Goal: Task Accomplishment & Management: Manage account settings

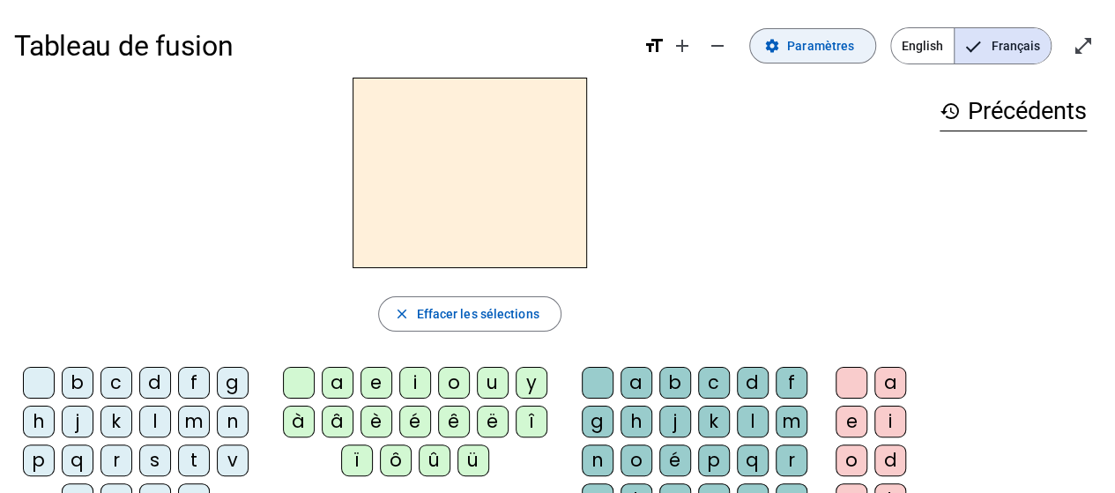
click at [834, 44] on span "Paramètres" at bounding box center [820, 45] width 67 height 21
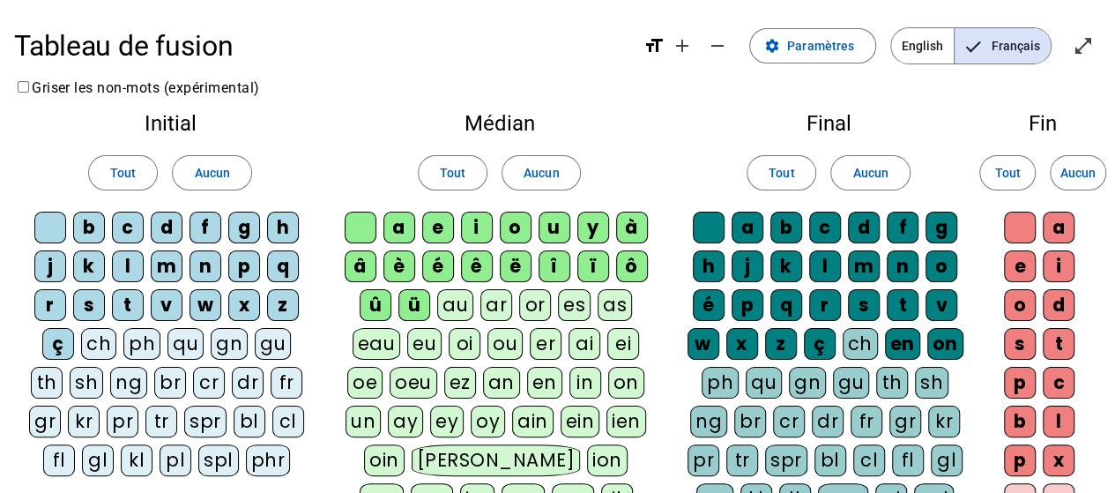
click at [924, 48] on span "English" at bounding box center [922, 45] width 63 height 35
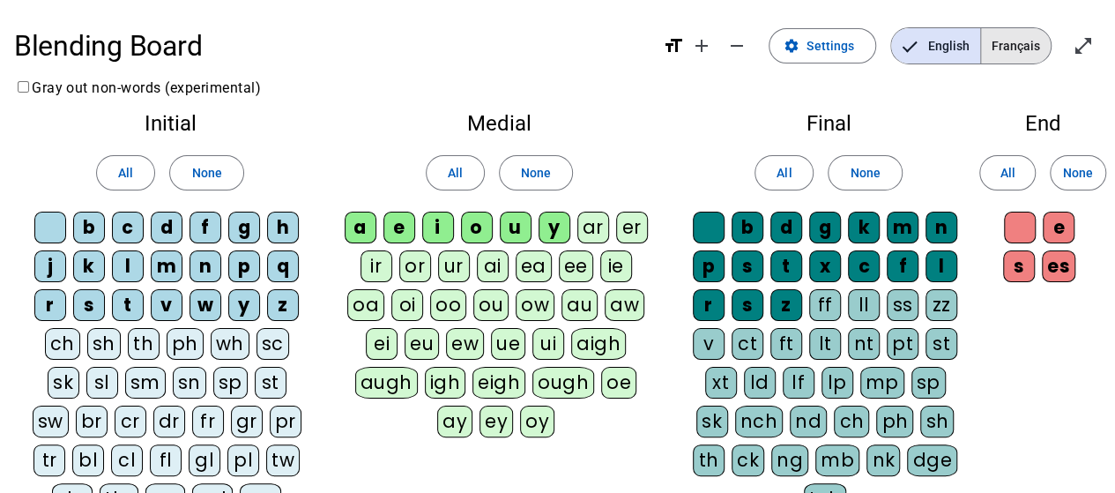
click at [1020, 59] on span "Français" at bounding box center [1016, 45] width 70 height 35
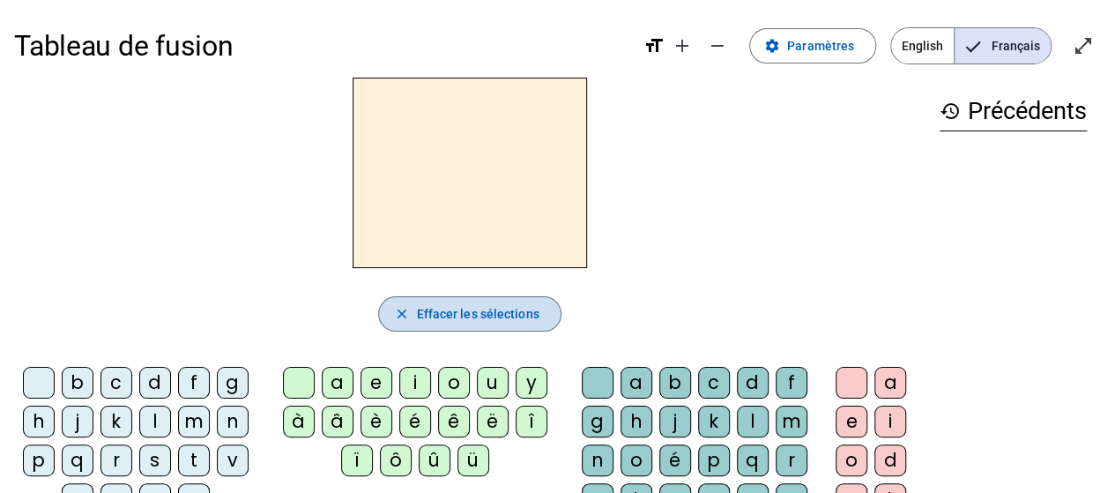
click at [446, 303] on span "Effacer les sélections" at bounding box center [477, 313] width 123 height 21
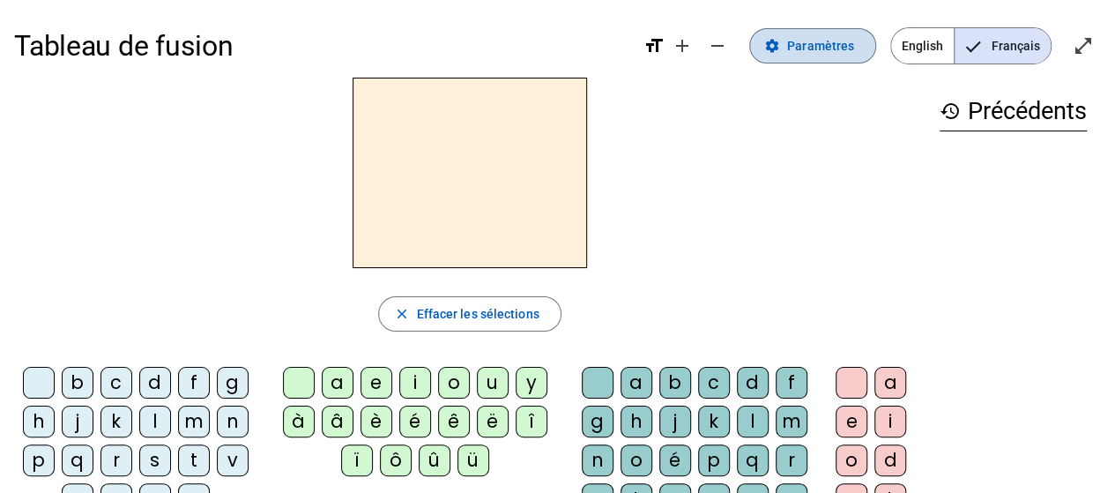
click at [825, 52] on span "Paramètres" at bounding box center [820, 45] width 67 height 21
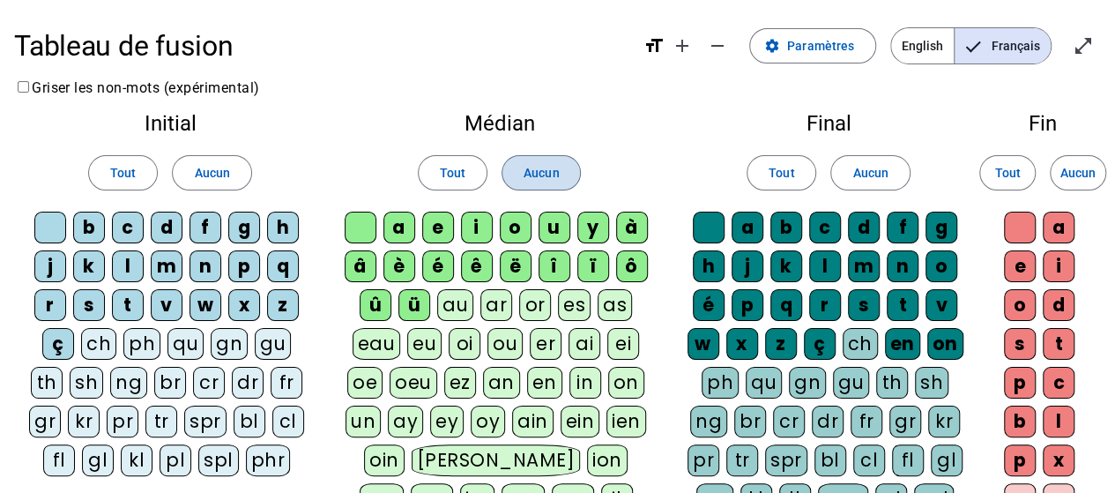
click at [546, 179] on span "Aucun" at bounding box center [540, 172] width 35 height 21
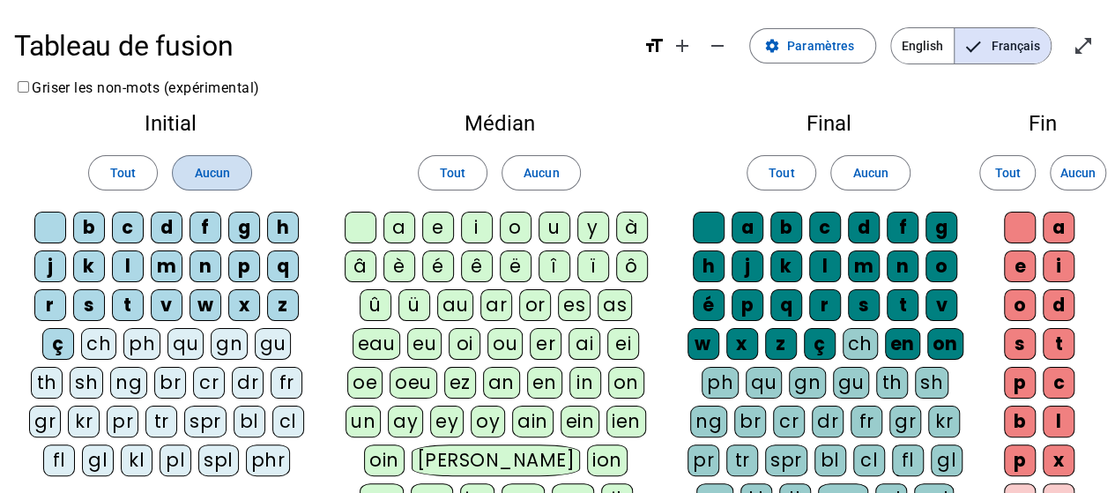
click at [220, 187] on span at bounding box center [212, 173] width 78 height 42
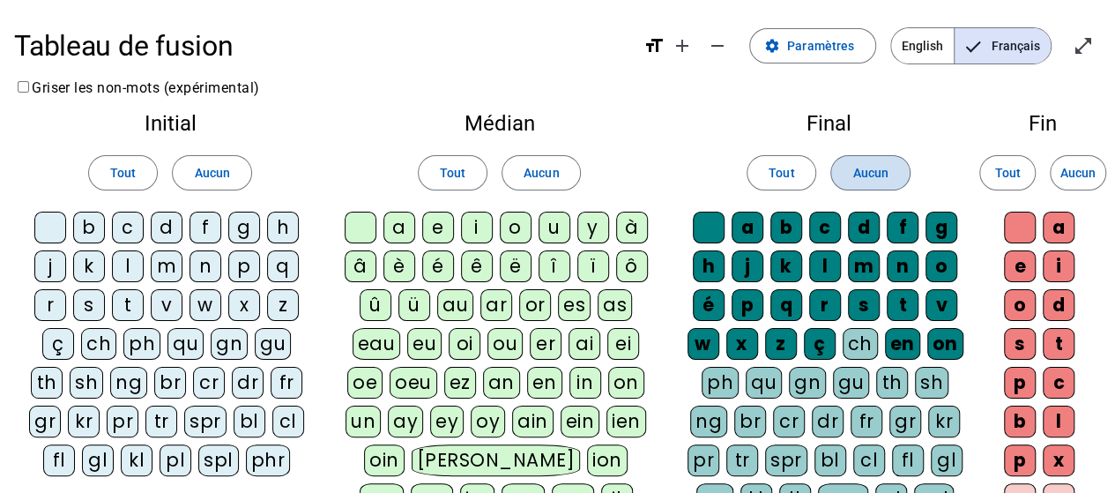
click at [876, 167] on span "Aucun" at bounding box center [869, 172] width 35 height 21
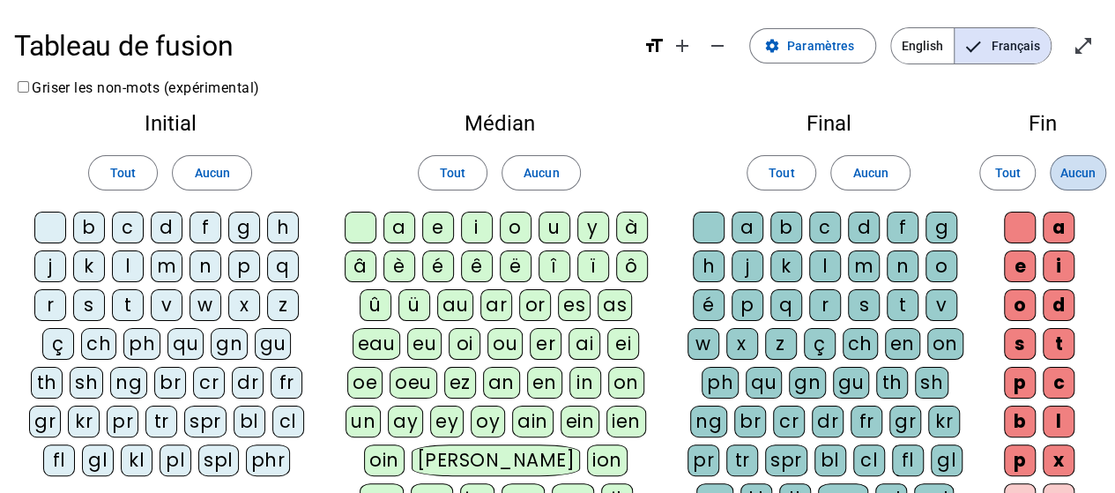
click at [1081, 174] on span "Aucun" at bounding box center [1077, 172] width 35 height 21
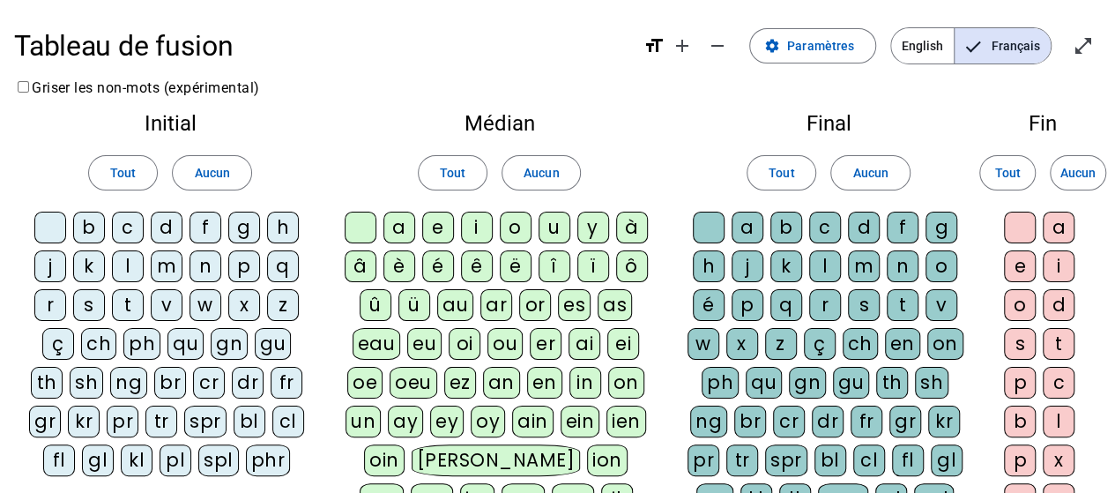
click at [204, 225] on div "f" at bounding box center [205, 228] width 32 height 32
click at [471, 235] on div "i" at bounding box center [477, 228] width 32 height 32
click at [820, 259] on div "l" at bounding box center [825, 266] width 32 height 32
click at [165, 267] on div "m" at bounding box center [167, 266] width 32 height 32
click at [396, 226] on div "a" at bounding box center [399, 228] width 32 height 32
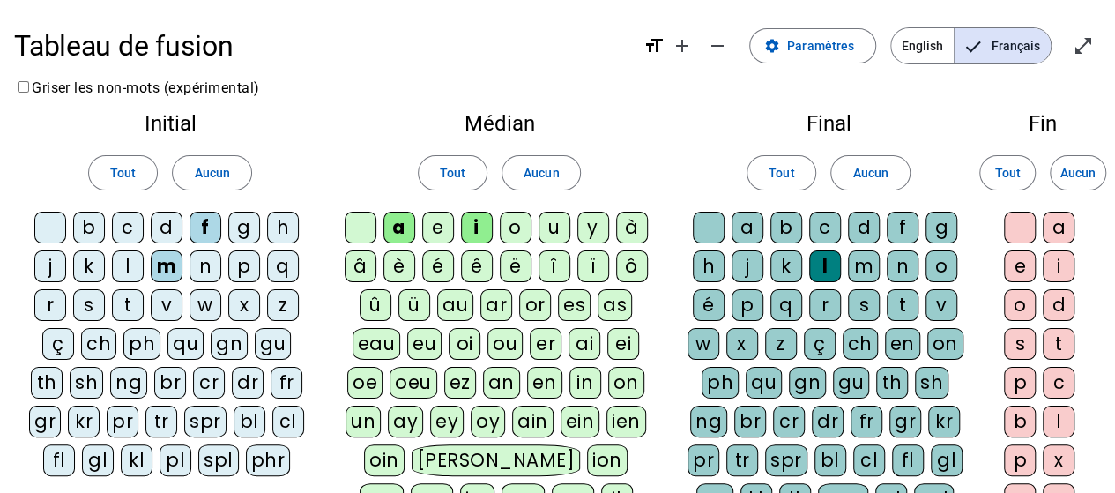
click at [165, 306] on div "v" at bounding box center [167, 305] width 32 height 32
click at [122, 305] on div "t" at bounding box center [128, 305] width 32 height 32
click at [88, 297] on div "s" at bounding box center [89, 305] width 32 height 32
click at [124, 271] on div "l" at bounding box center [128, 266] width 32 height 32
click at [821, 234] on div "c" at bounding box center [825, 228] width 32 height 32
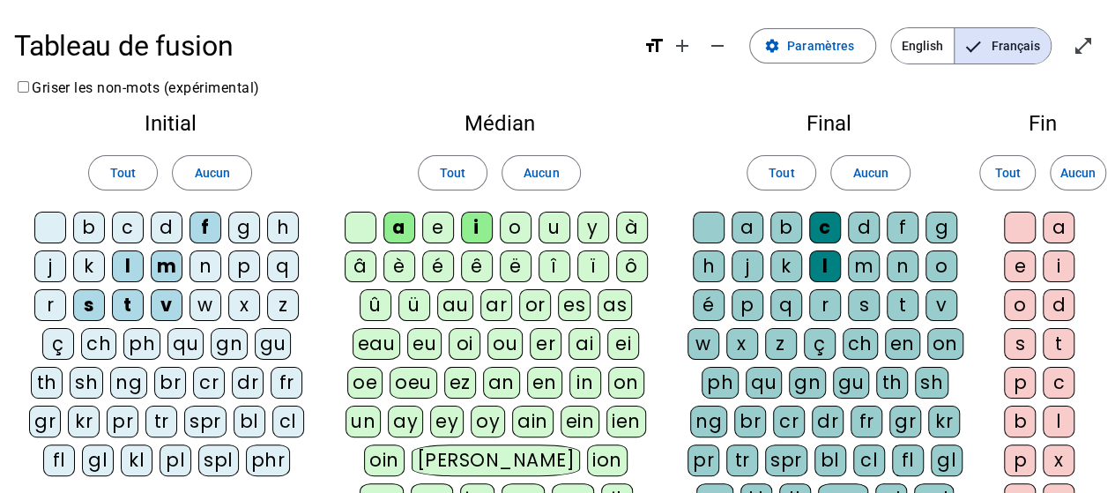
click at [249, 267] on div "p" at bounding box center [244, 266] width 32 height 32
click at [841, 48] on span "Paramètres" at bounding box center [820, 45] width 67 height 21
click at [1085, 41] on mat-icon "open_in_full" at bounding box center [1083, 45] width 21 height 21
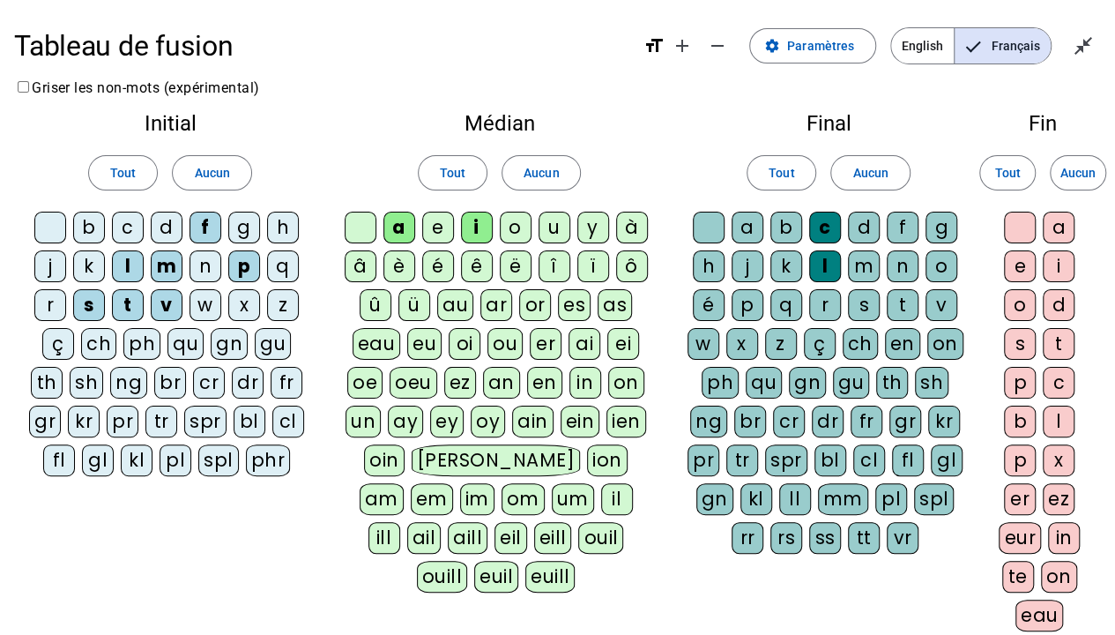
click at [317, 104] on div "Initial Tout Aucun b c d f g h j k l m n p q r s t v w x z ç ch ph qu gn gu th …" at bounding box center [170, 298] width 312 height 398
click at [1072, 59] on span "Quitter le plein écran" at bounding box center [1083, 46] width 42 height 42
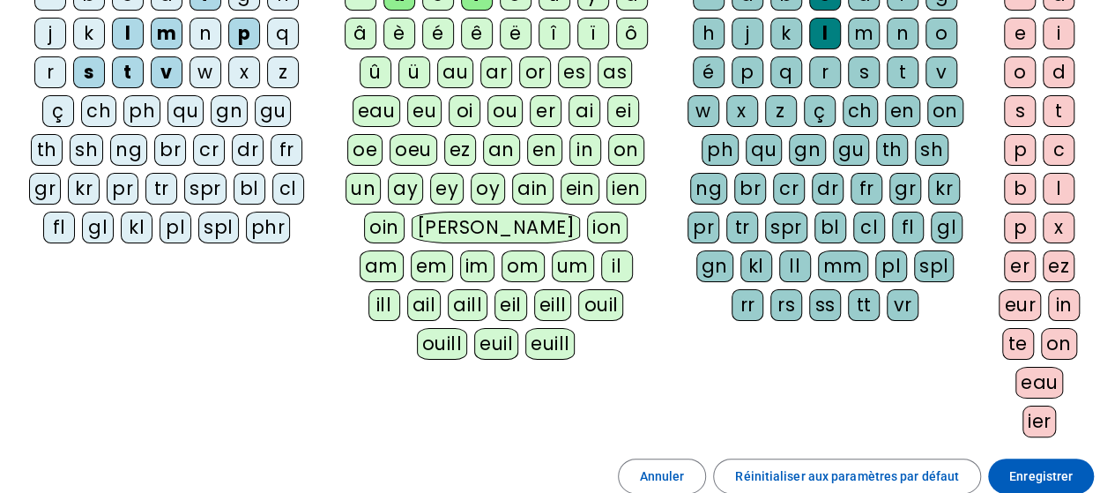
scroll to position [291, 0]
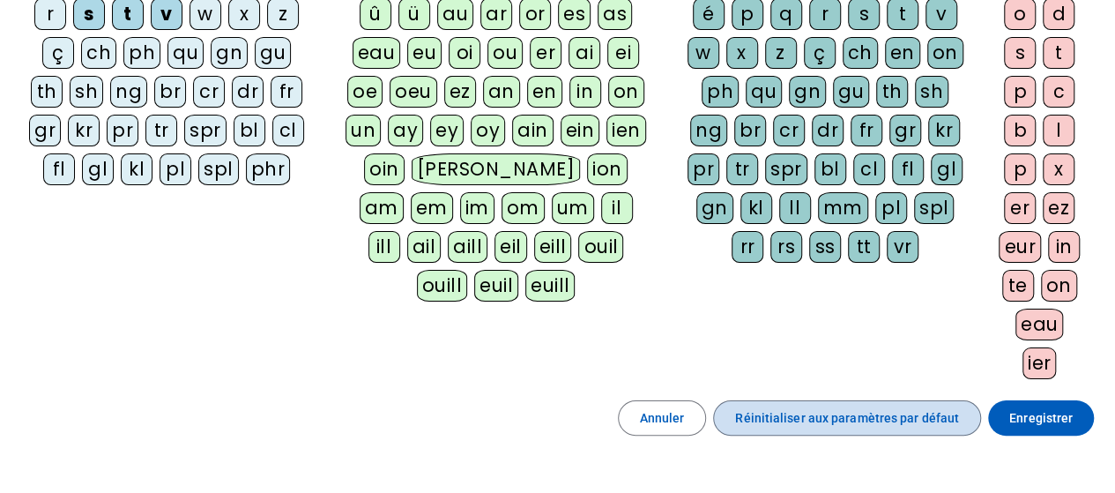
click at [858, 419] on span "Réinitialiser aux paramètres par défaut" at bounding box center [847, 417] width 224 height 21
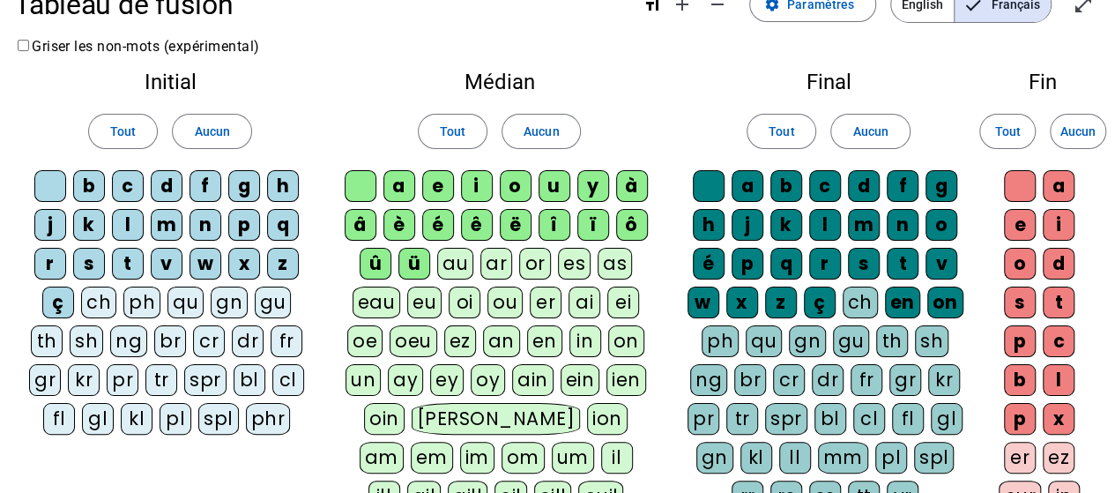
scroll to position [0, 0]
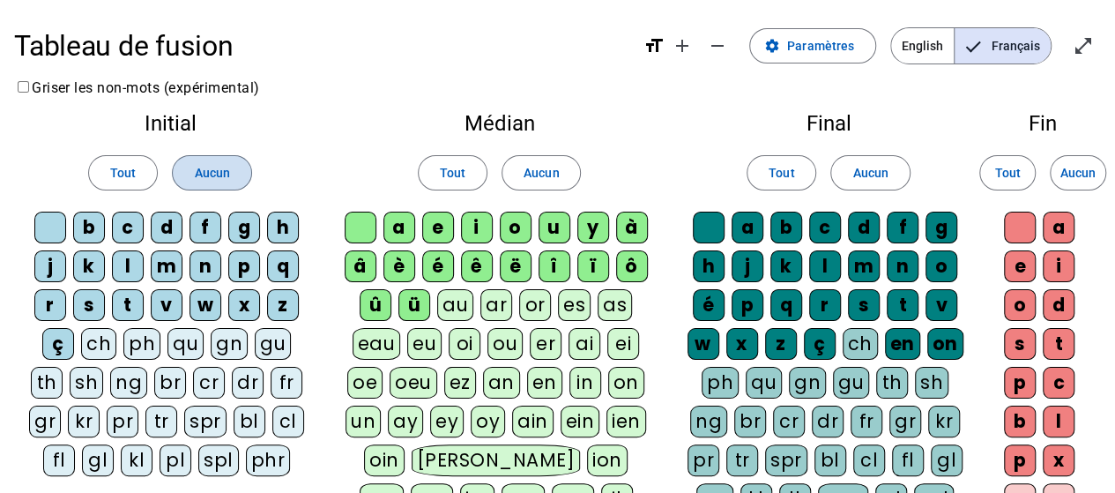
click at [197, 187] on span at bounding box center [212, 173] width 78 height 42
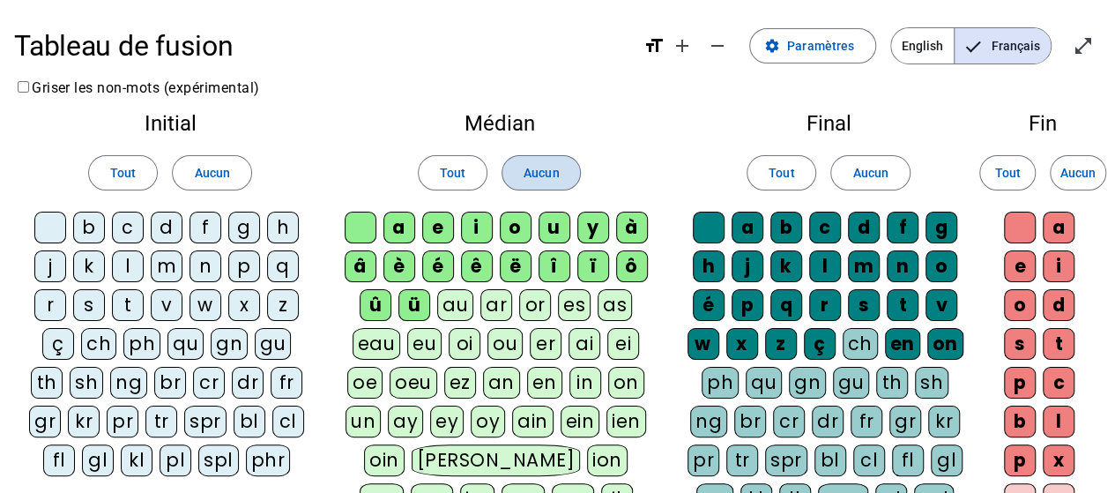
click at [555, 170] on span "Aucun" at bounding box center [540, 172] width 35 height 21
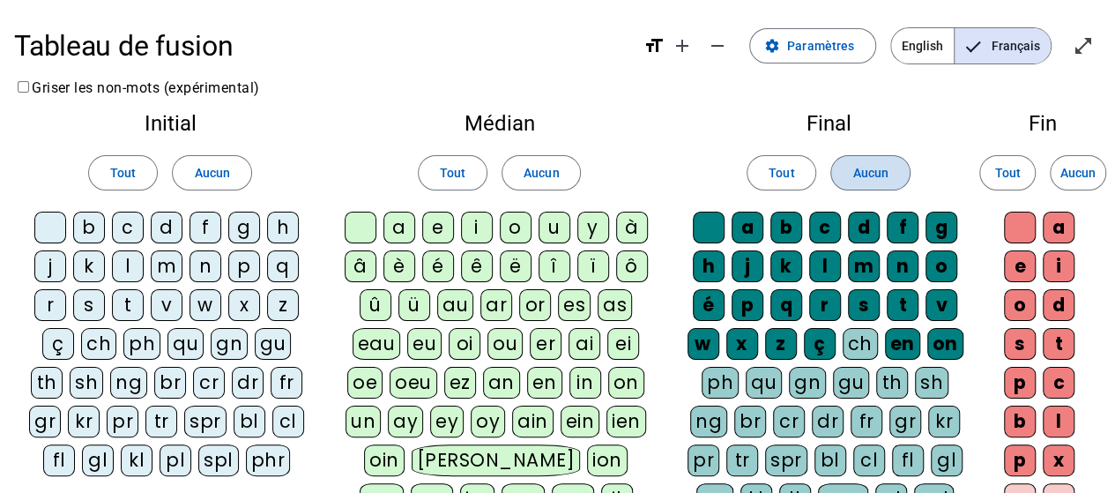
click at [850, 174] on span at bounding box center [870, 173] width 78 height 42
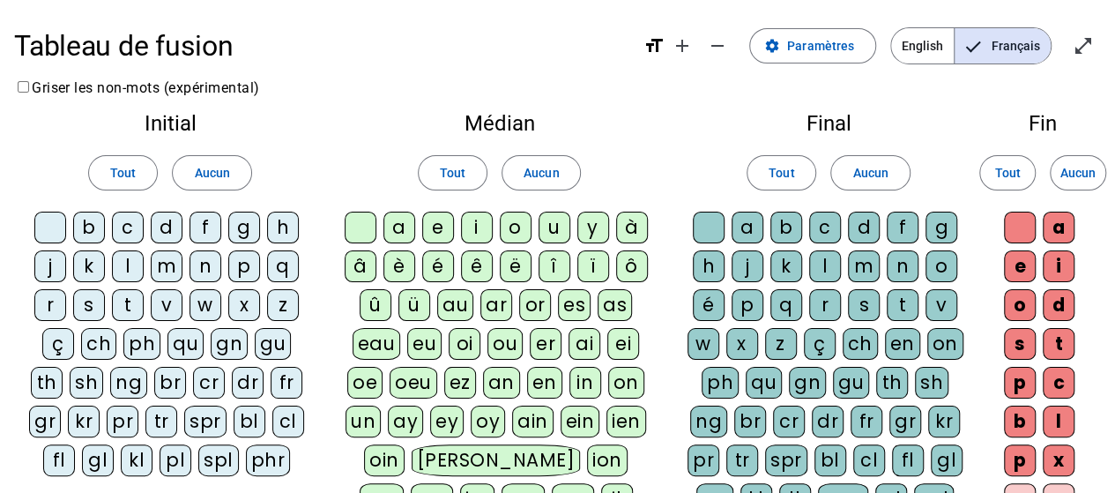
click at [168, 263] on div "m" at bounding box center [167, 266] width 32 height 32
click at [203, 223] on div "f" at bounding box center [205, 228] width 32 height 32
click at [474, 228] on div "i" at bounding box center [477, 228] width 32 height 32
click at [823, 264] on div "l" at bounding box center [825, 266] width 32 height 32
click at [158, 298] on div "v" at bounding box center [167, 305] width 32 height 32
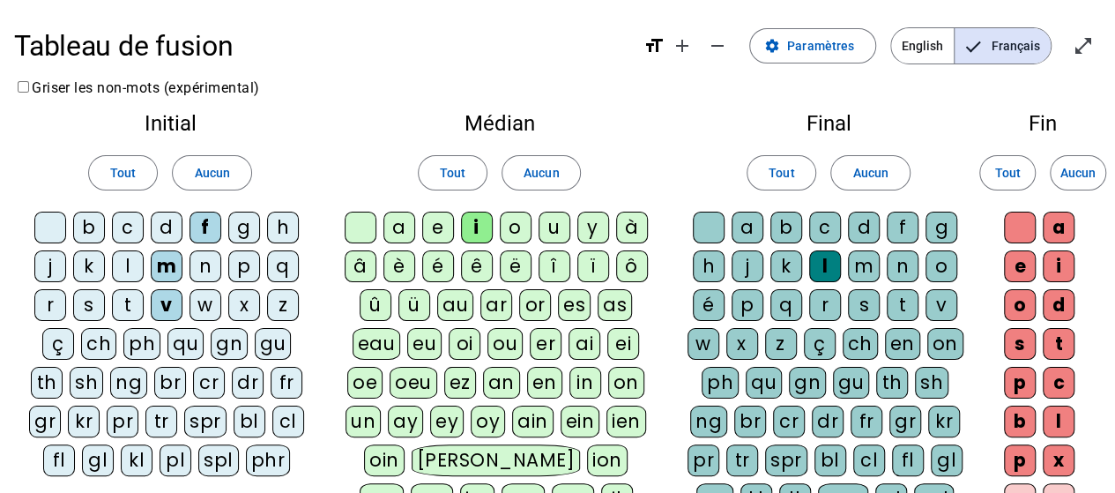
click at [403, 221] on div "a" at bounding box center [399, 228] width 32 height 32
click at [121, 299] on div "t" at bounding box center [128, 305] width 32 height 32
click at [818, 230] on div "c" at bounding box center [825, 228] width 32 height 32
click at [86, 301] on div "s" at bounding box center [89, 305] width 32 height 32
click at [137, 262] on div "l" at bounding box center [128, 266] width 32 height 32
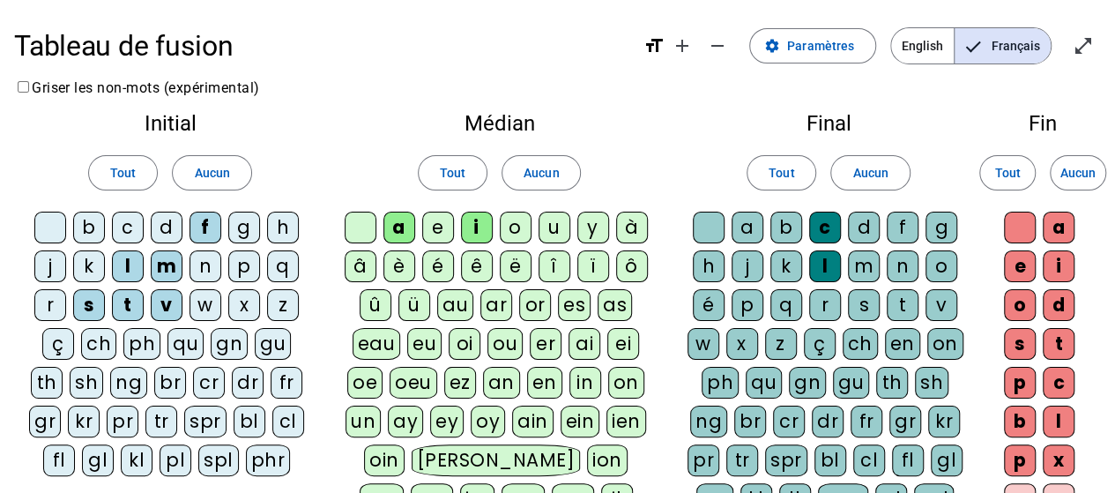
click at [252, 263] on div "p" at bounding box center [244, 266] width 32 height 32
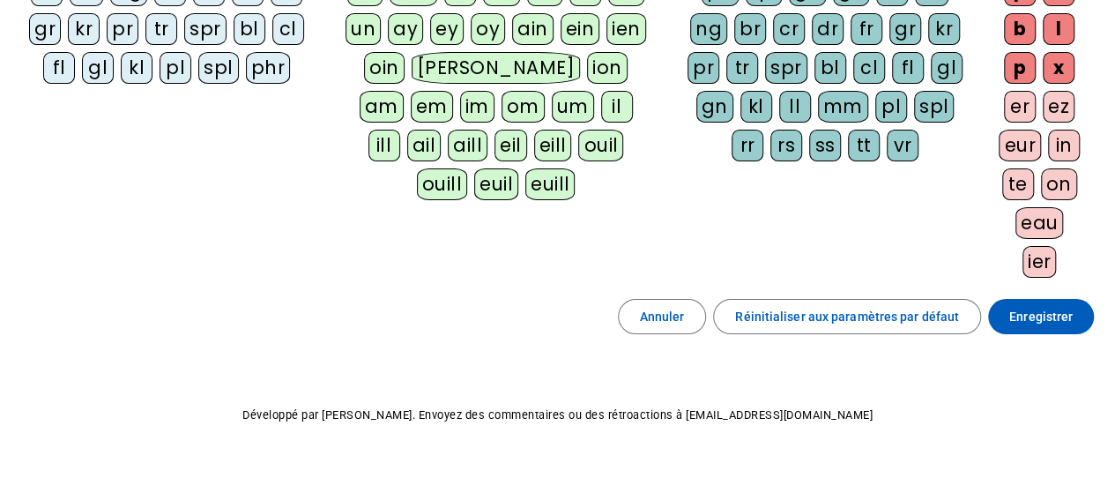
scroll to position [411, 0]
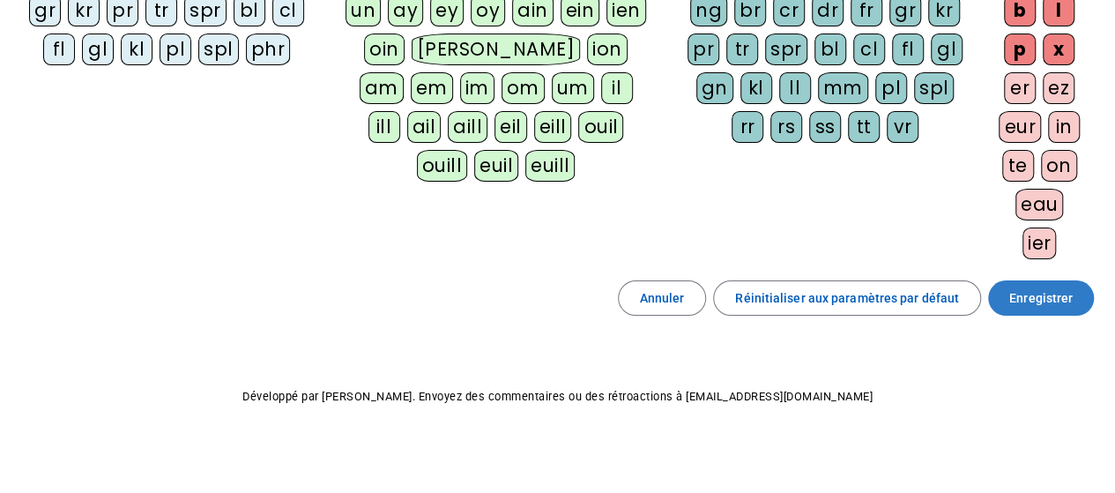
click at [1060, 292] on span "Enregistrer" at bounding box center [1040, 297] width 63 height 21
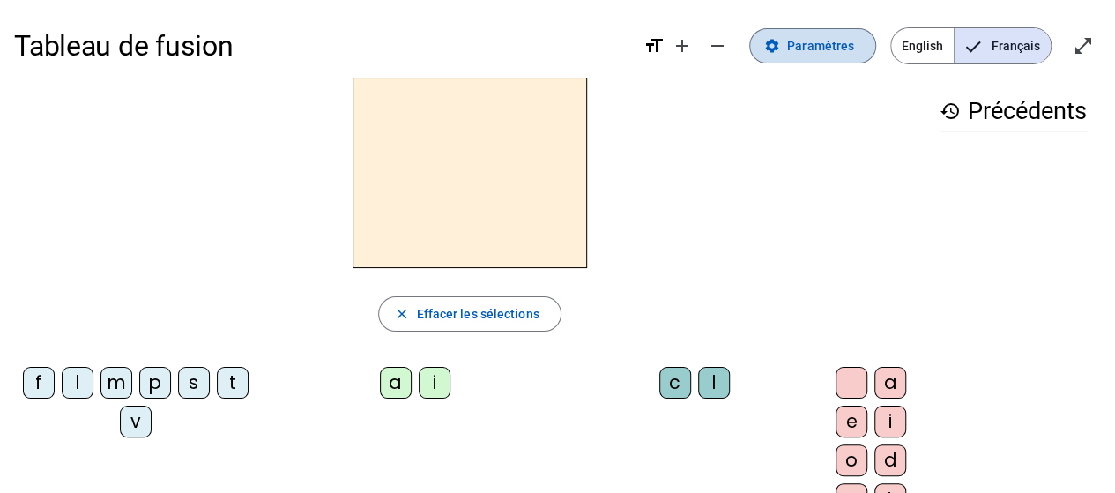
click at [820, 54] on span "Paramètres" at bounding box center [820, 45] width 67 height 21
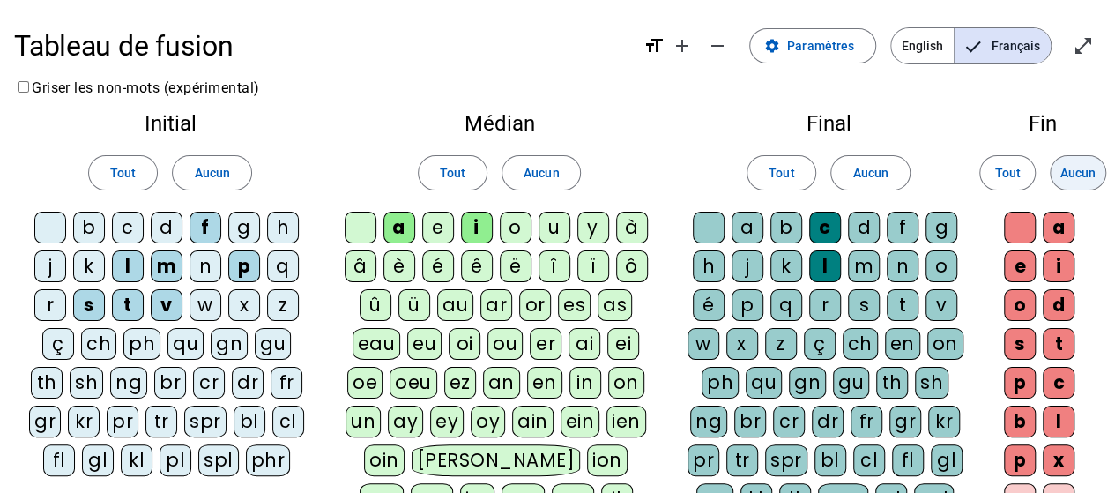
click at [1082, 168] on span "Aucun" at bounding box center [1077, 172] width 35 height 21
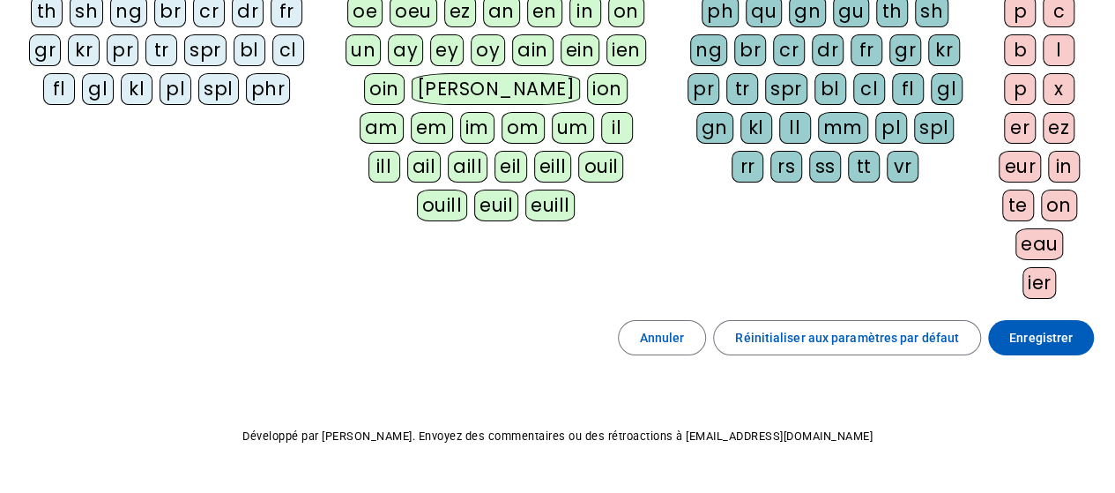
scroll to position [411, 0]
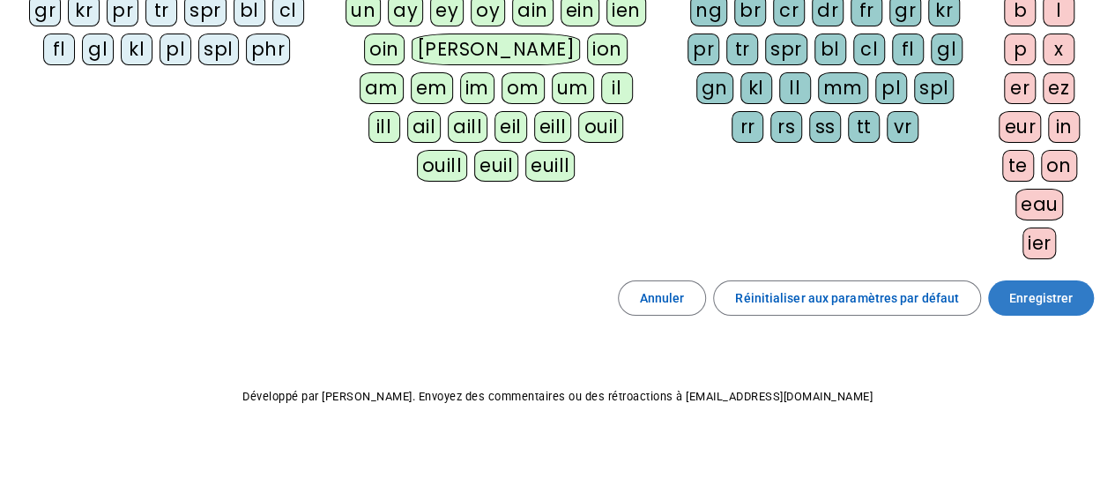
click at [1045, 290] on span "Enregistrer" at bounding box center [1040, 297] width 63 height 21
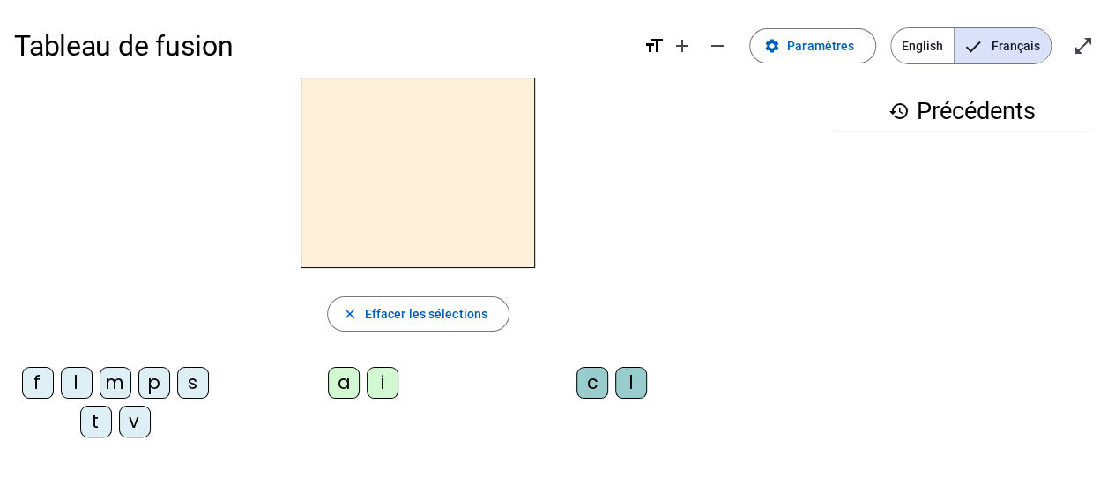
click at [26, 389] on div "f" at bounding box center [38, 383] width 32 height 32
click at [390, 380] on div "i" at bounding box center [383, 383] width 32 height 32
click at [626, 371] on div "l" at bounding box center [631, 383] width 32 height 32
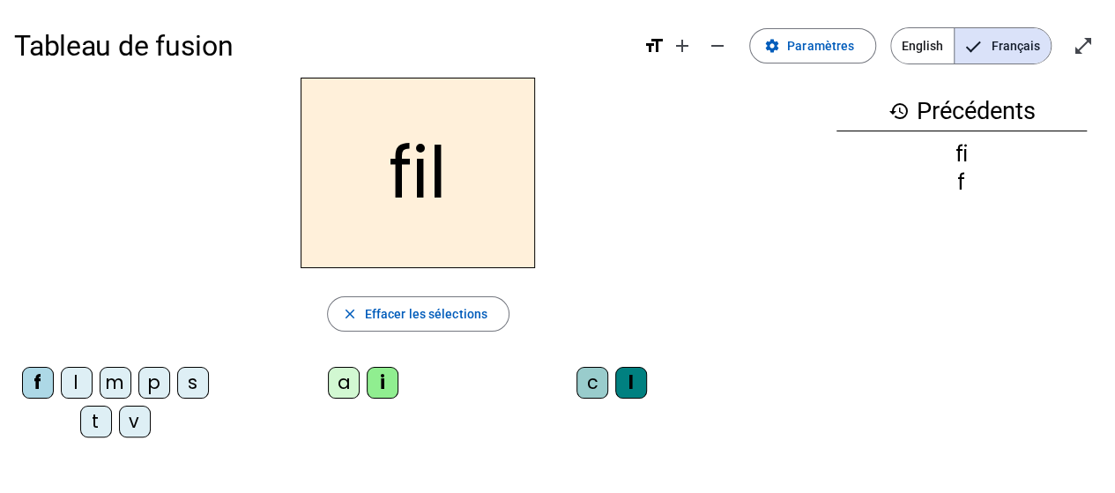
click at [116, 377] on div "m" at bounding box center [116, 383] width 32 height 32
